Goal: Task Accomplishment & Management: Use online tool/utility

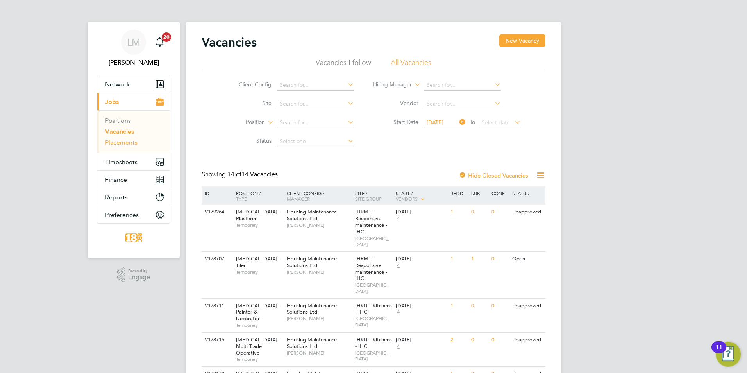
click at [120, 144] on link "Placements" at bounding box center [121, 142] width 32 height 7
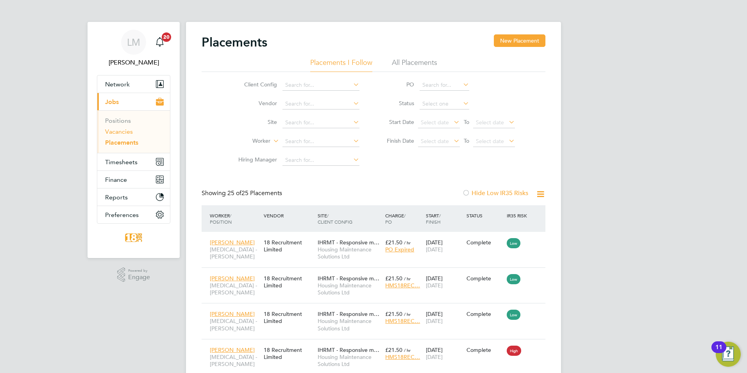
click at [117, 130] on link "Vacancies" at bounding box center [119, 131] width 28 height 7
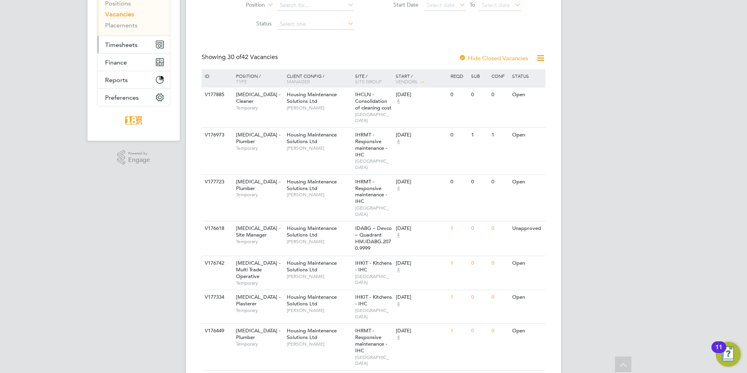
click at [127, 47] on span "Timesheets" at bounding box center [121, 44] width 32 height 7
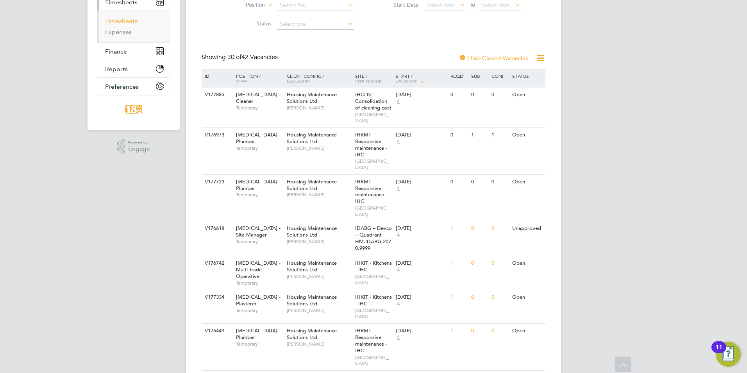
click at [129, 20] on link "Timesheets" at bounding box center [121, 20] width 32 height 7
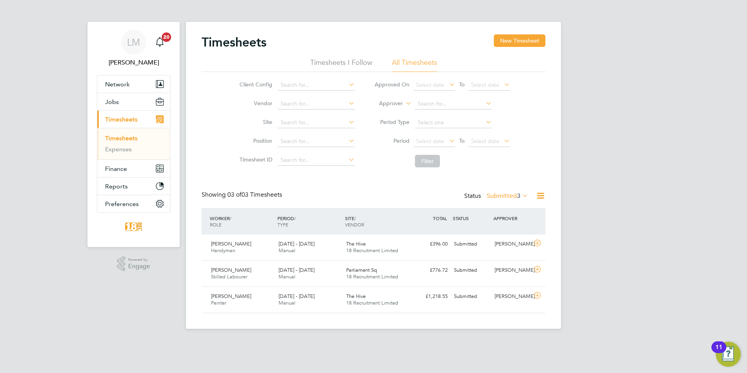
click at [507, 190] on div "Timesheets New Timesheet Timesheets I Follow All Timesheets Client Config Vendo…" at bounding box center [374, 173] width 344 height 279
click at [505, 192] on label "Submitted 3" at bounding box center [507, 196] width 41 height 8
click at [493, 241] on li "Approved" at bounding box center [497, 242] width 36 height 11
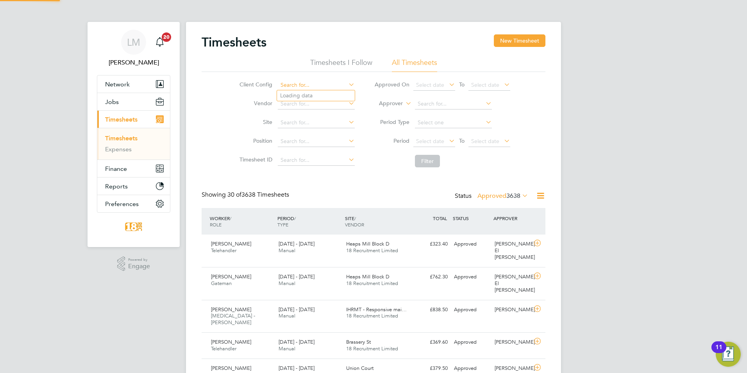
click at [311, 86] on input at bounding box center [316, 85] width 77 height 11
click at [314, 96] on li "Housing Maintenance Solutions Ltd" at bounding box center [324, 95] width 94 height 11
type input "Housing Maintenance Solutions Ltd"
click at [427, 166] on button "Filter" at bounding box center [427, 161] width 25 height 12
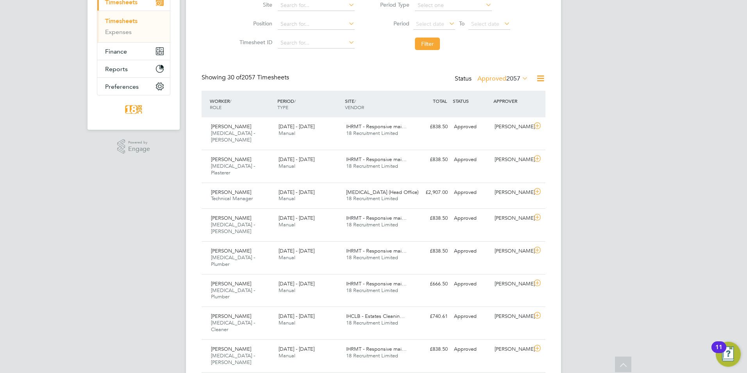
click at [502, 75] on label "Approved 2057" at bounding box center [502, 79] width 51 height 8
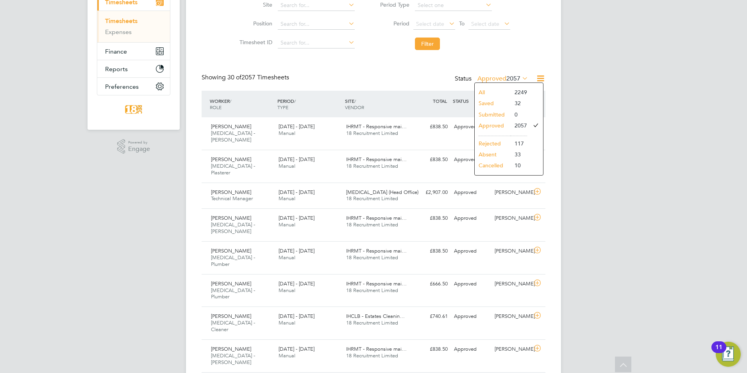
click at [490, 99] on li "Saved" at bounding box center [493, 103] width 36 height 11
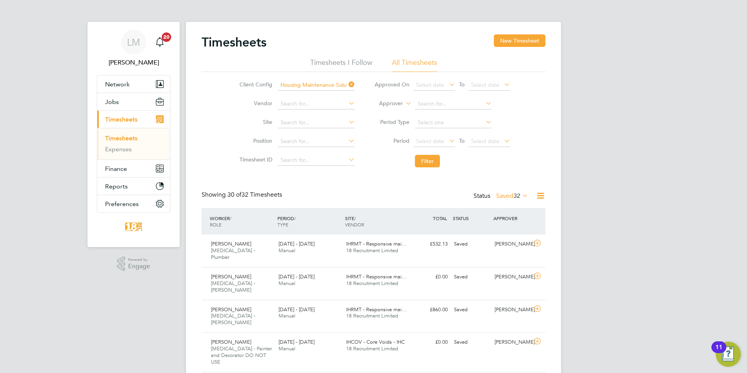
drag, startPoint x: 666, startPoint y: 183, endPoint x: 560, endPoint y: 113, distance: 127.1
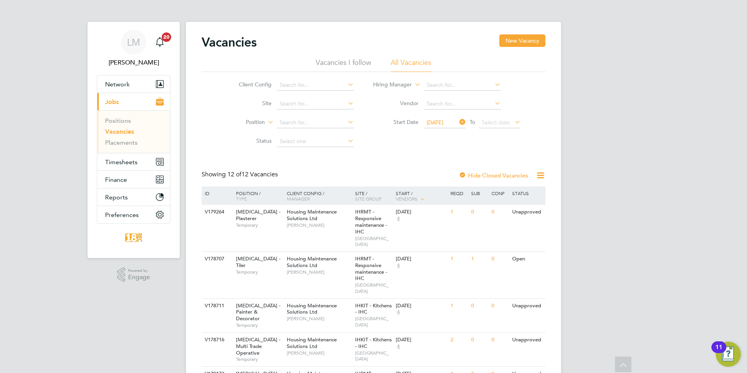
scroll to position [289, 0]
